Goal: Transaction & Acquisition: Obtain resource

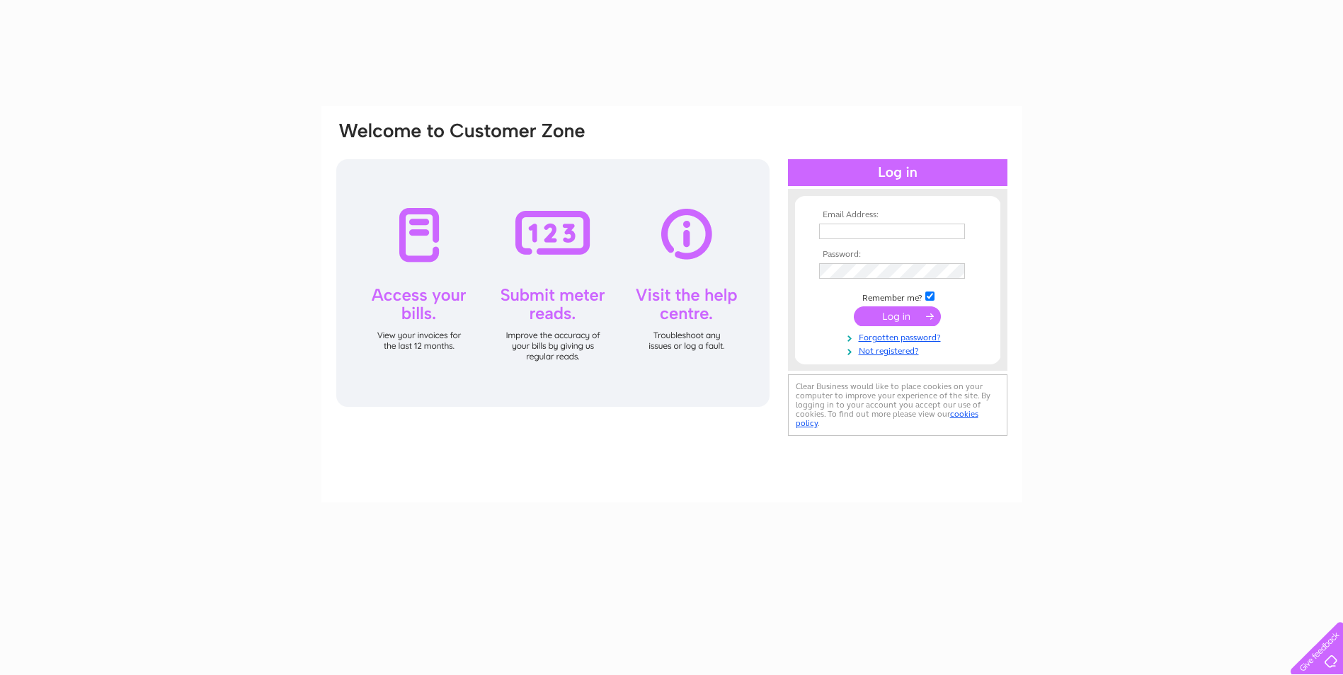
type input "[EMAIL_ADDRESS][DOMAIN_NAME]"
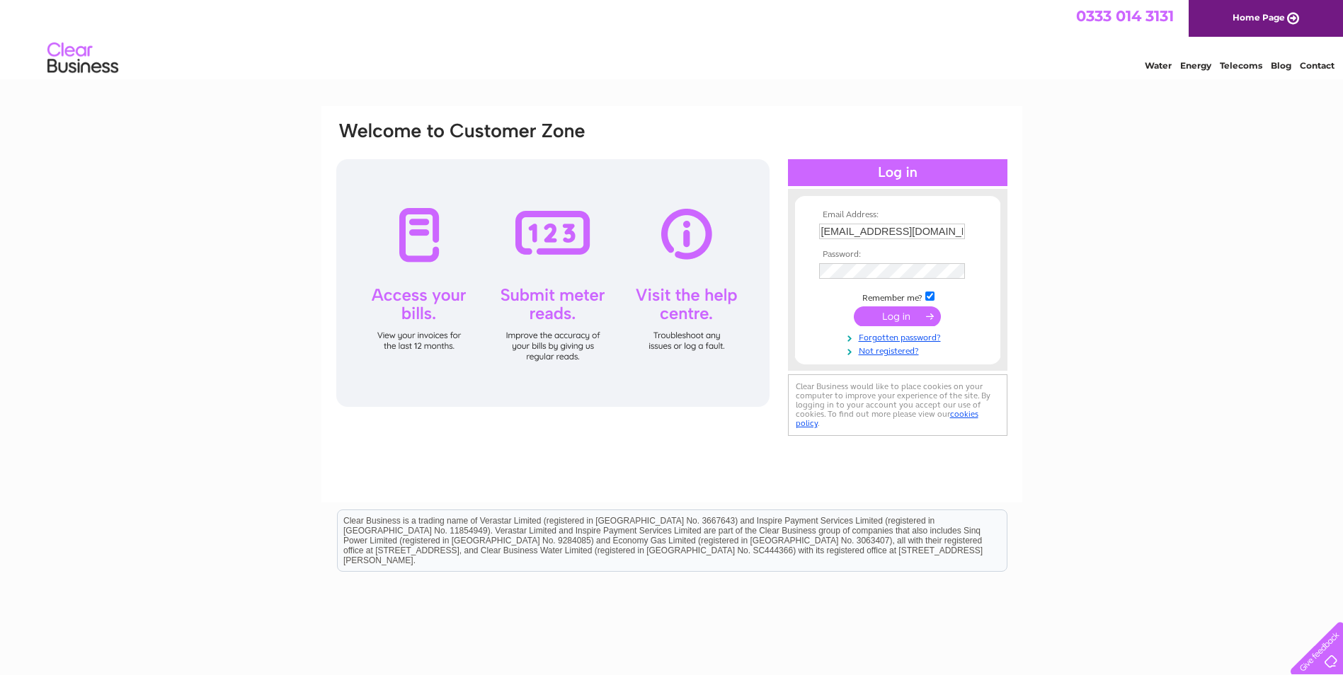
drag, startPoint x: 0, startPoint y: 0, endPoint x: 895, endPoint y: 310, distance: 946.8
click at [895, 310] on input "submit" at bounding box center [897, 316] width 87 height 20
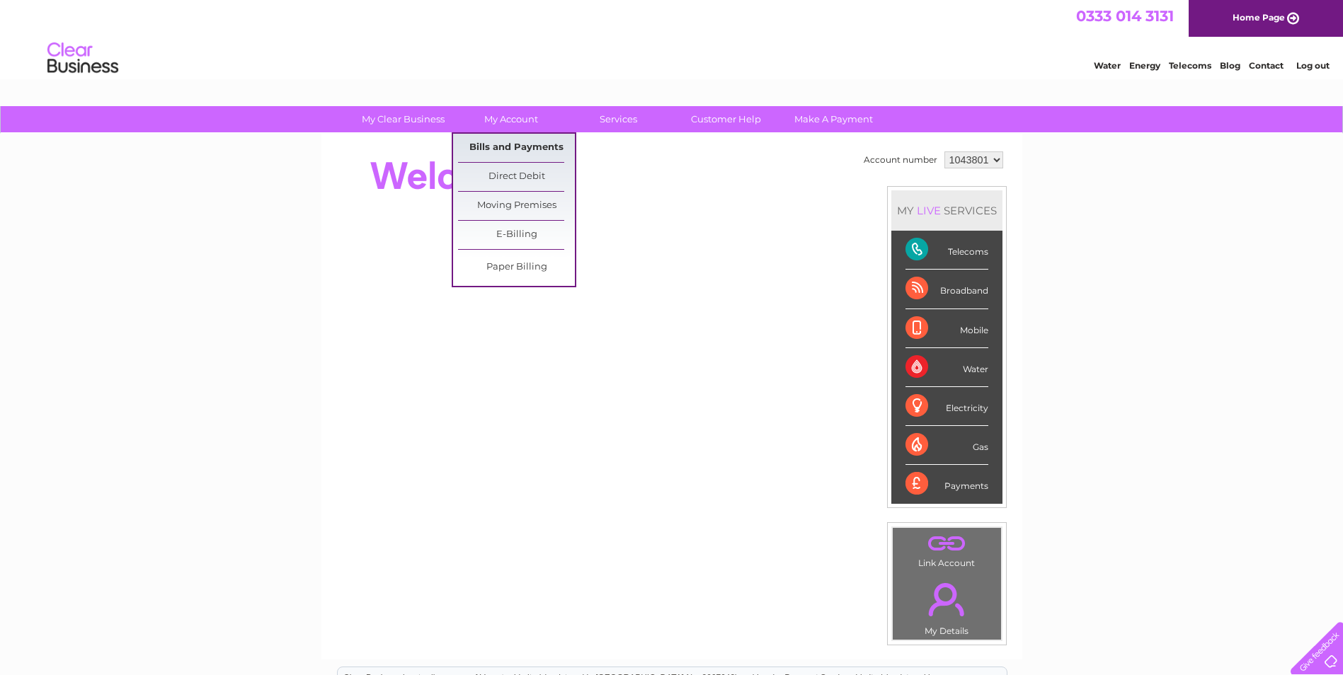
click at [513, 153] on link "Bills and Payments" at bounding box center [516, 148] width 117 height 28
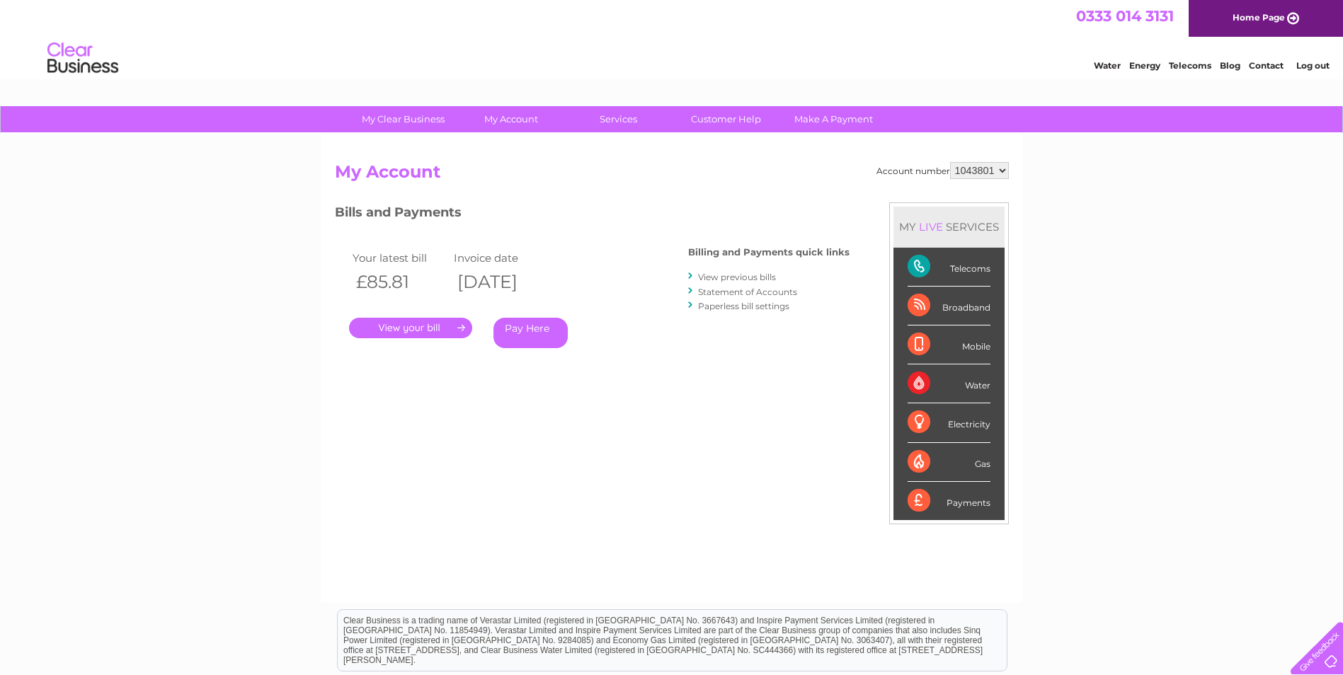
click at [398, 327] on link "." at bounding box center [410, 328] width 123 height 21
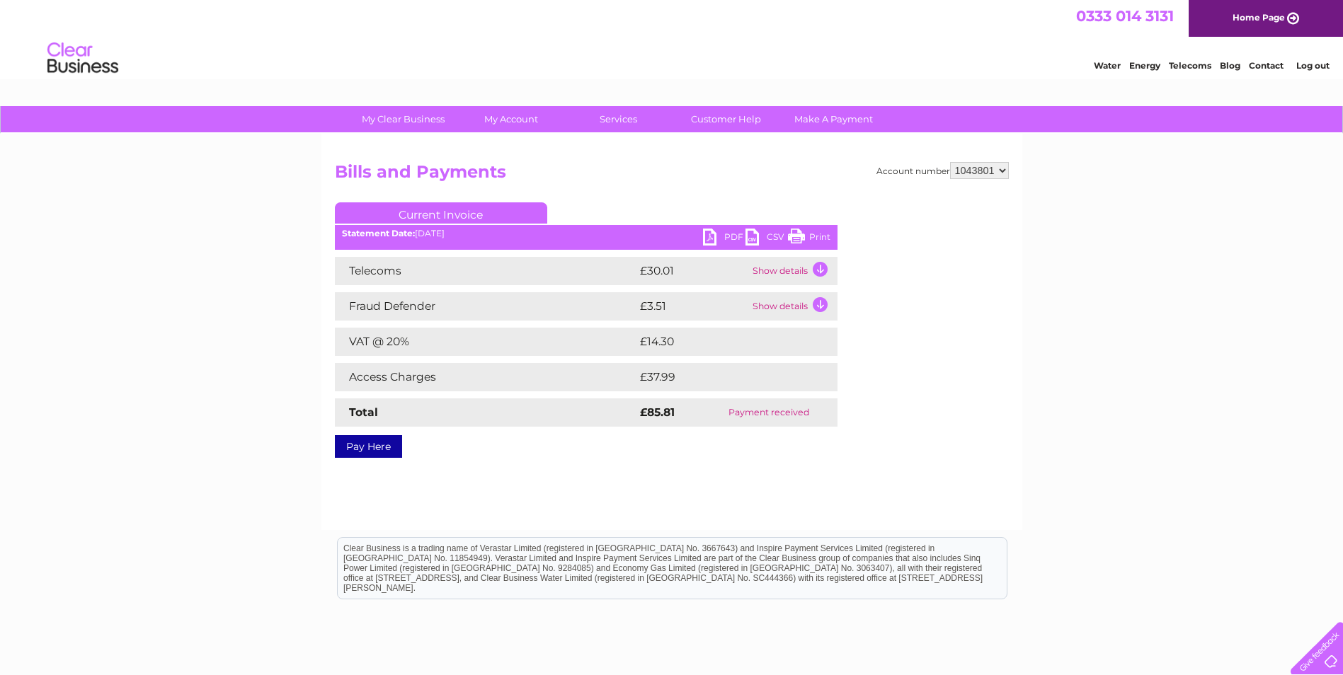
click at [713, 238] on link "PDF" at bounding box center [724, 239] width 42 height 21
